Goal: Navigation & Orientation: Find specific page/section

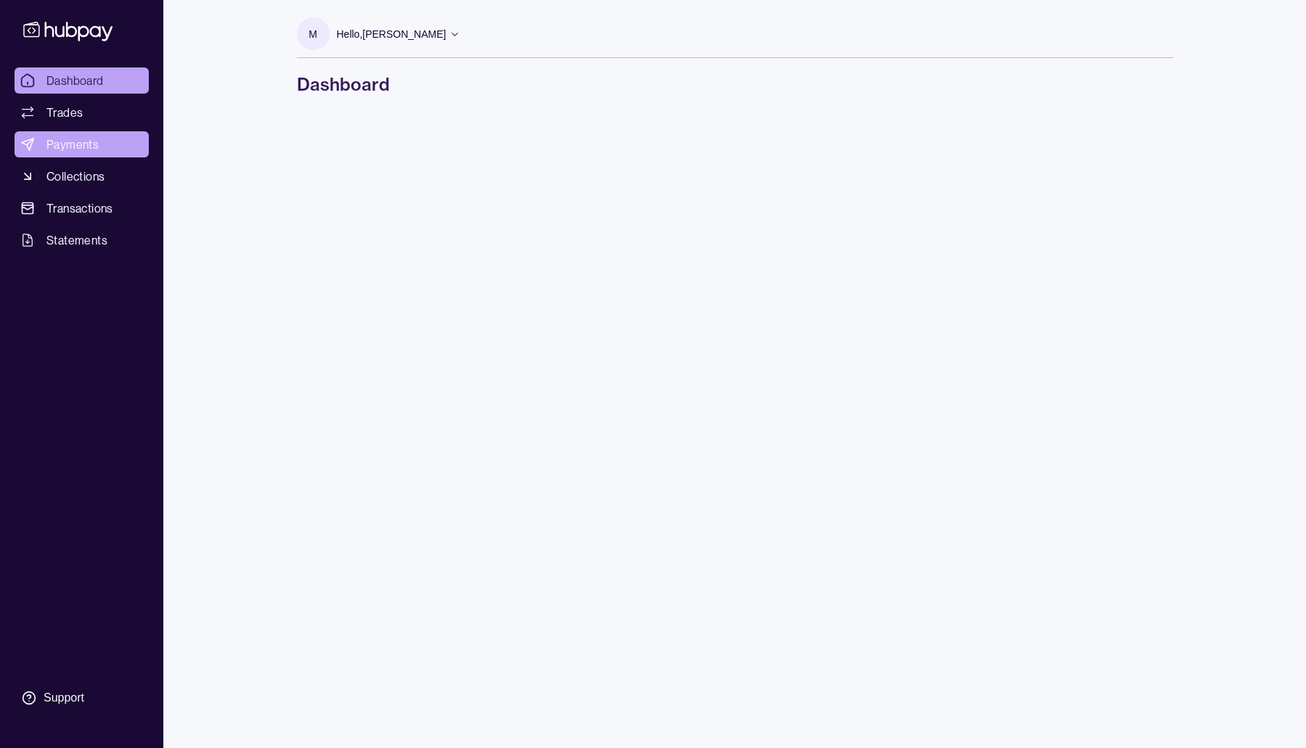
click at [81, 142] on span "Payments" at bounding box center [72, 144] width 52 height 17
click at [77, 82] on span "Dashboard" at bounding box center [74, 80] width 57 height 17
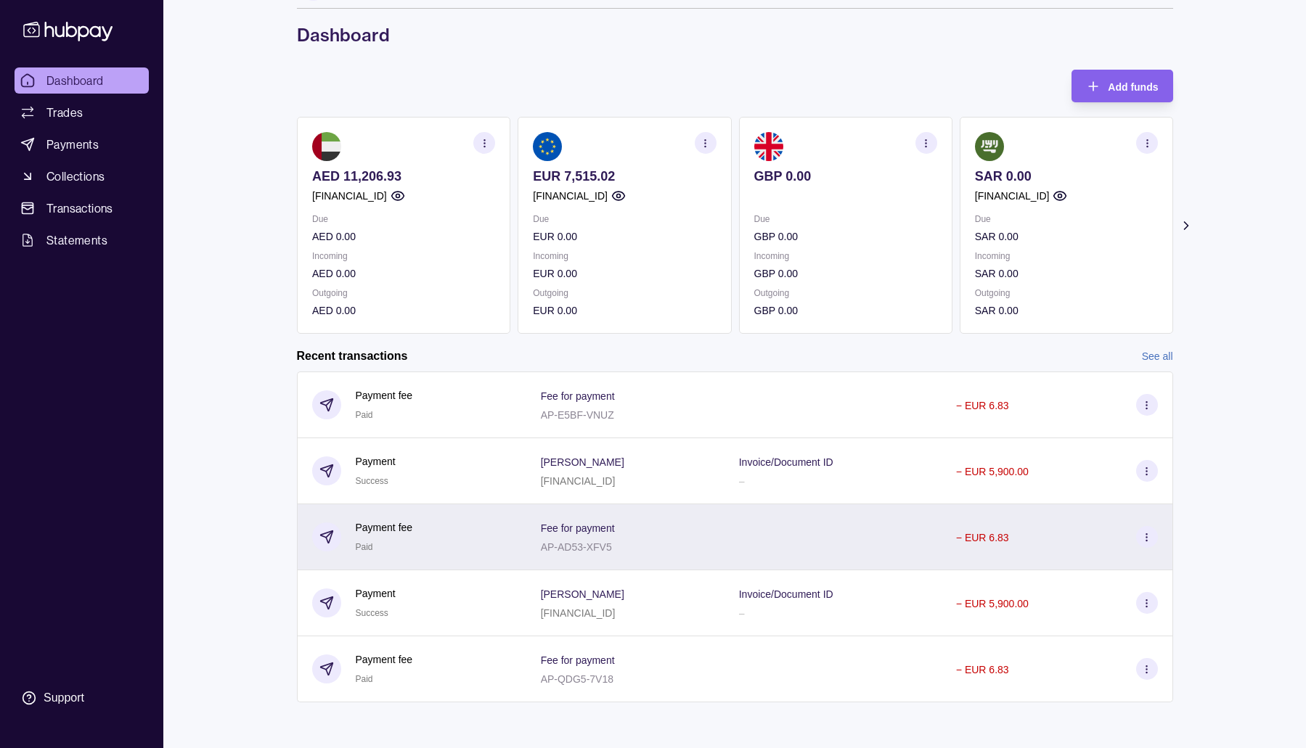
scroll to position [50, 0]
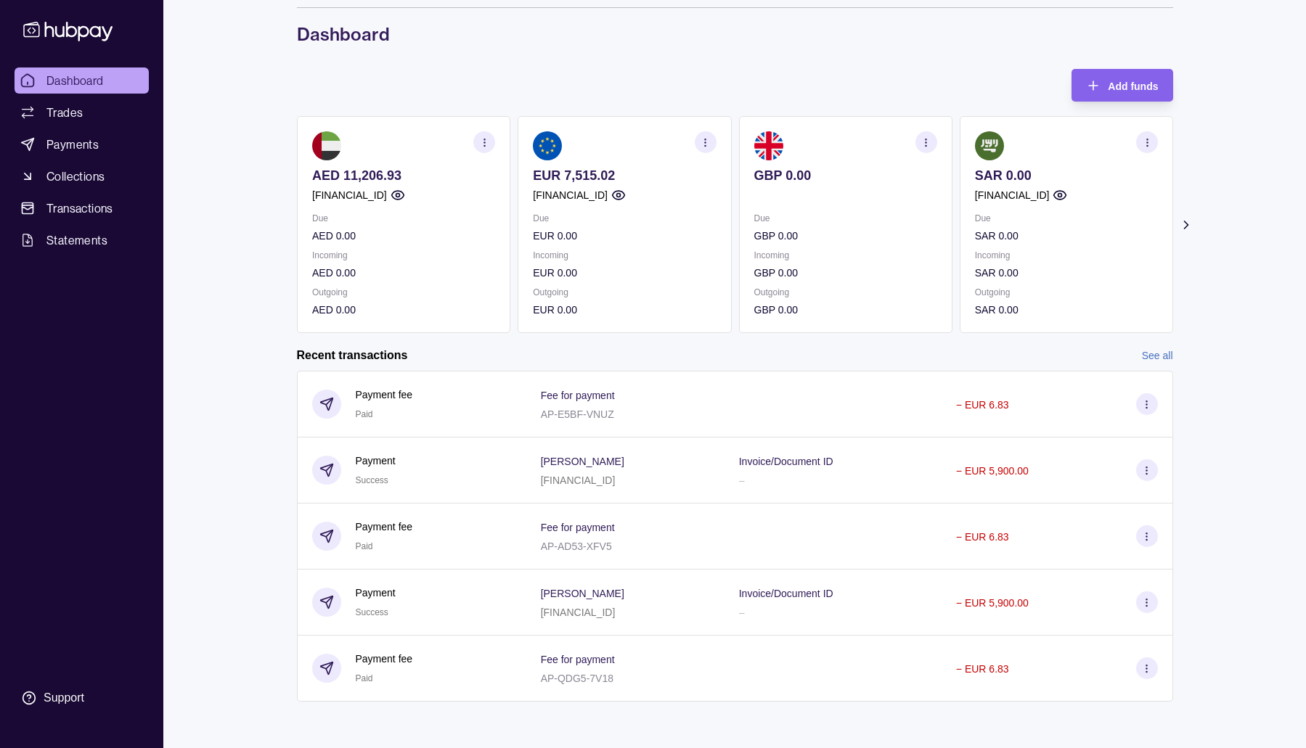
click at [1149, 352] on link "See all" at bounding box center [1157, 356] width 31 height 16
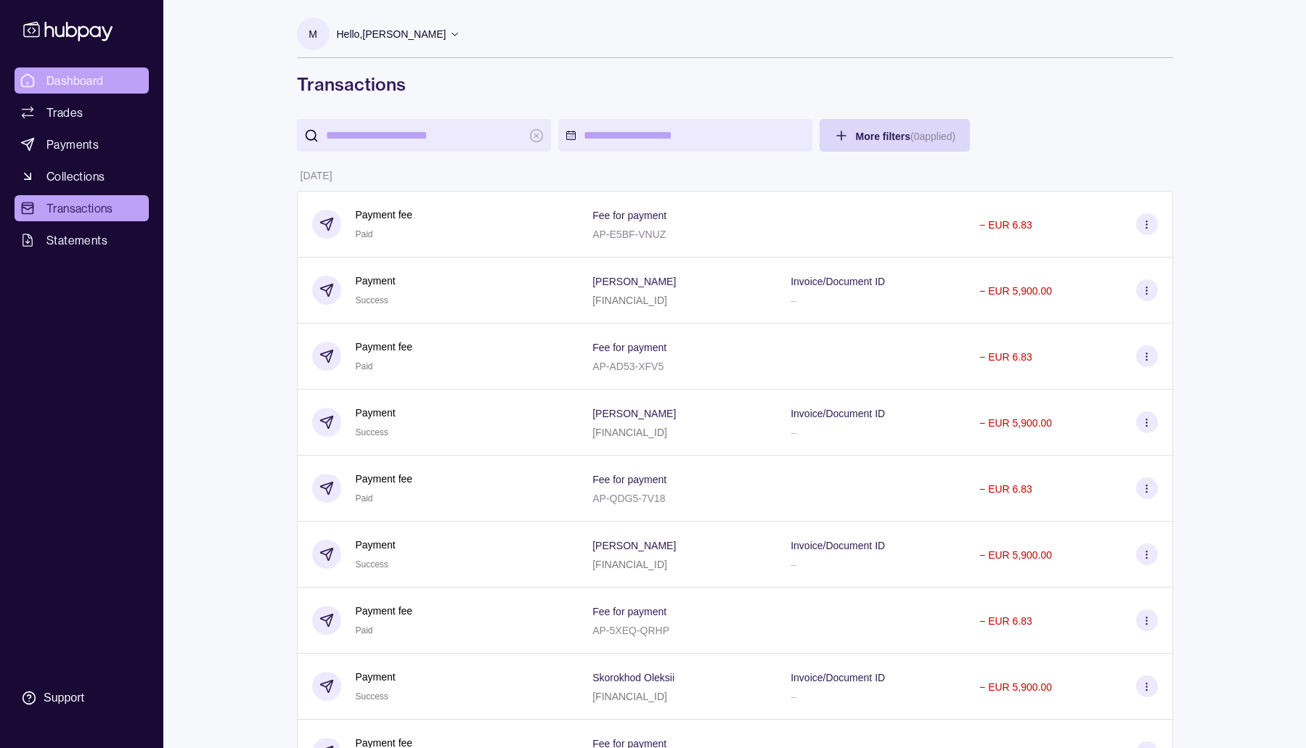
click at [79, 80] on span "Dashboard" at bounding box center [74, 80] width 57 height 17
